Goal: Information Seeking & Learning: Learn about a topic

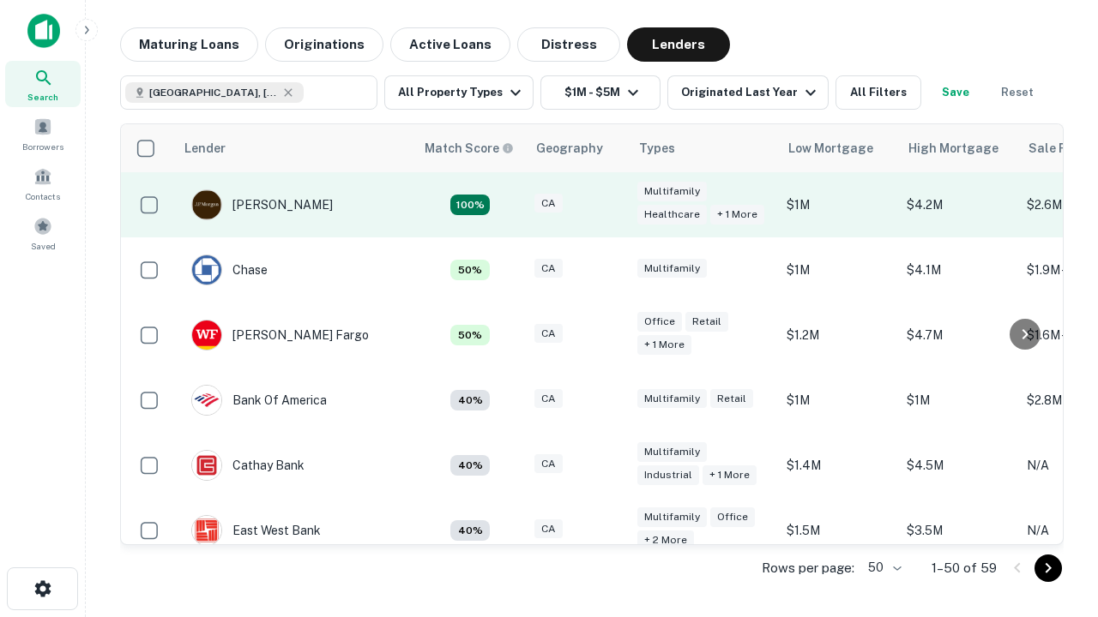
click at [609, 205] on div "CA" at bounding box center [577, 205] width 86 height 23
